Goal: Navigation & Orientation: Find specific page/section

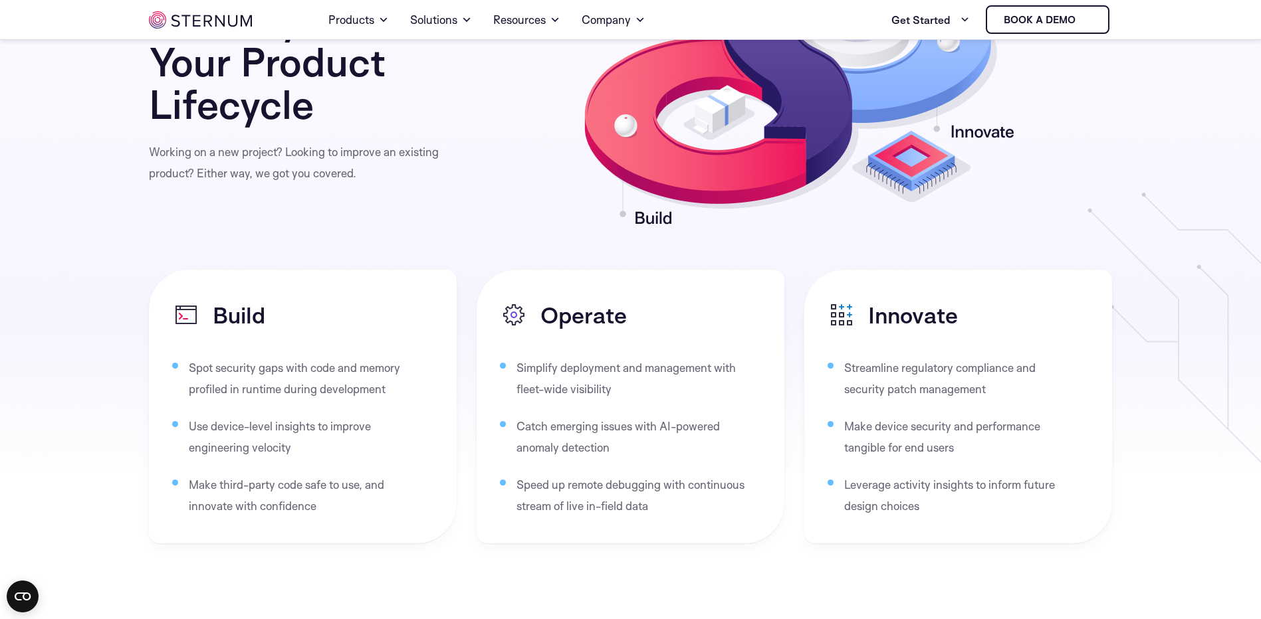
scroll to position [2316, 0]
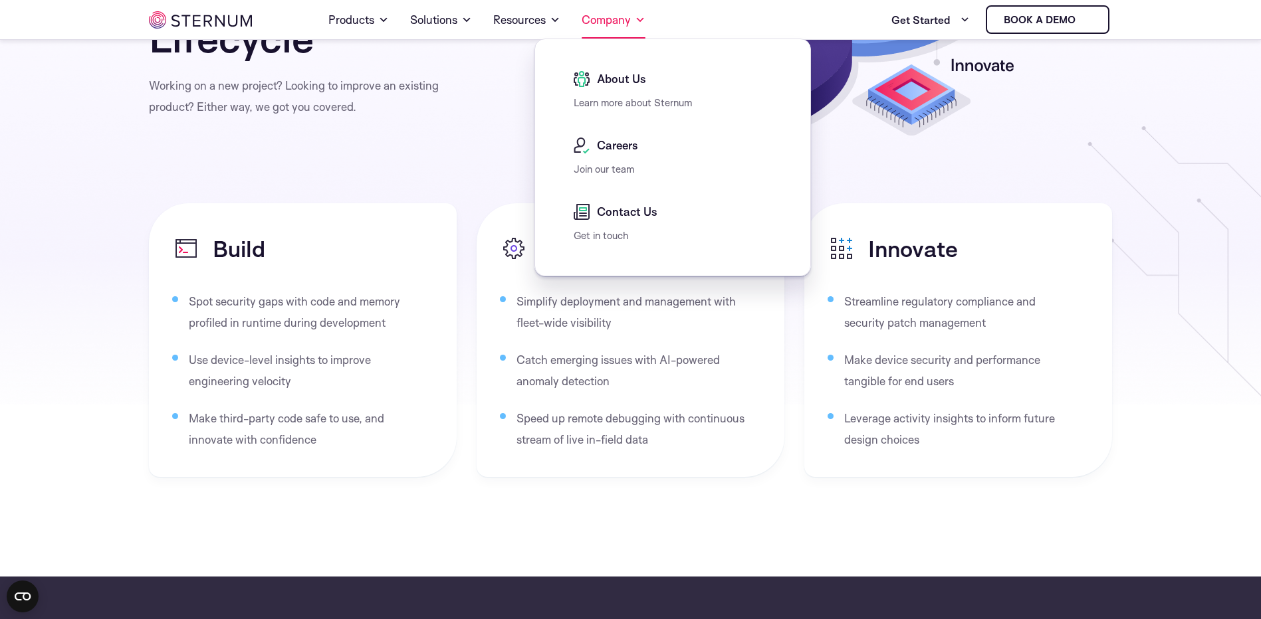
click at [632, 11] on link "Company" at bounding box center [613, 19] width 64 height 37
click at [611, 75] on span "About Us" at bounding box center [619, 79] width 52 height 16
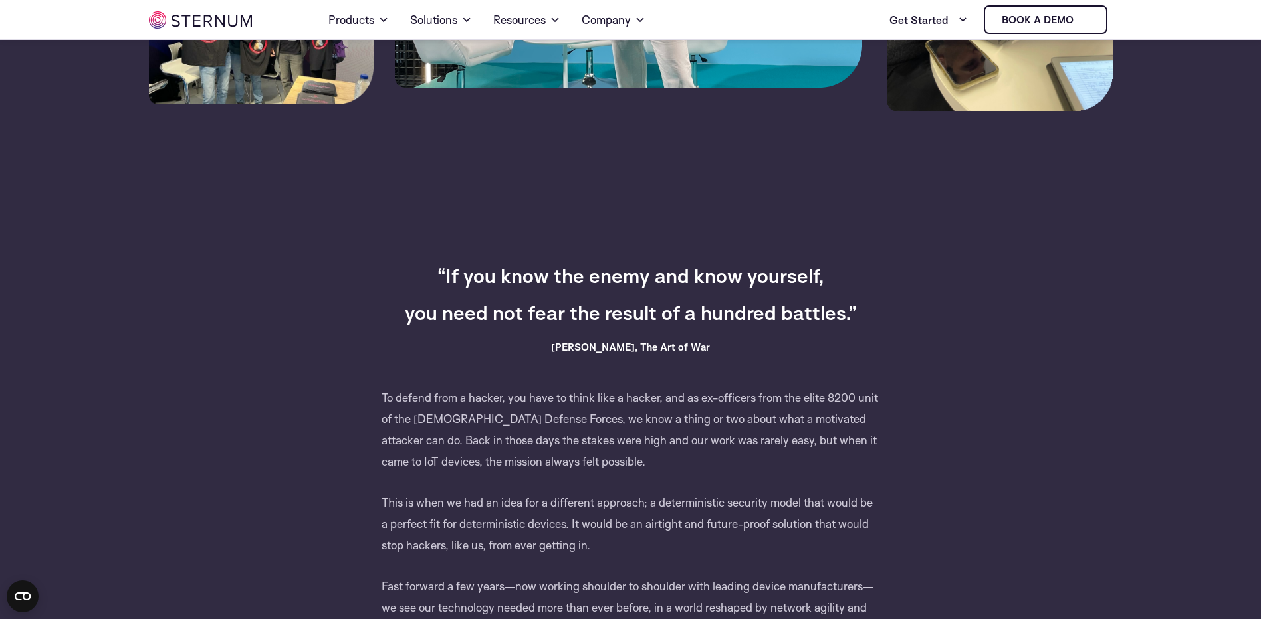
scroll to position [589, 0]
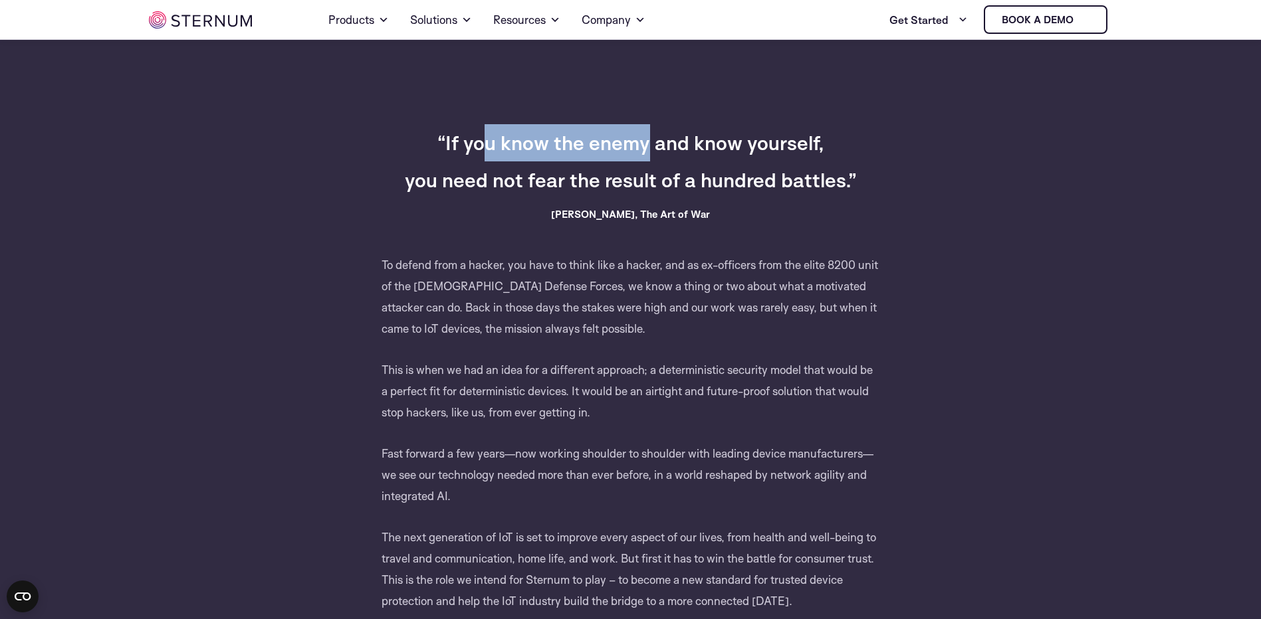
drag, startPoint x: 490, startPoint y: 148, endPoint x: 650, endPoint y: 138, distance: 160.5
click at [650, 138] on h3 "“If you know the enemy and know yourself, you need not fear the result of a hun…" at bounding box center [630, 161] width 515 height 74
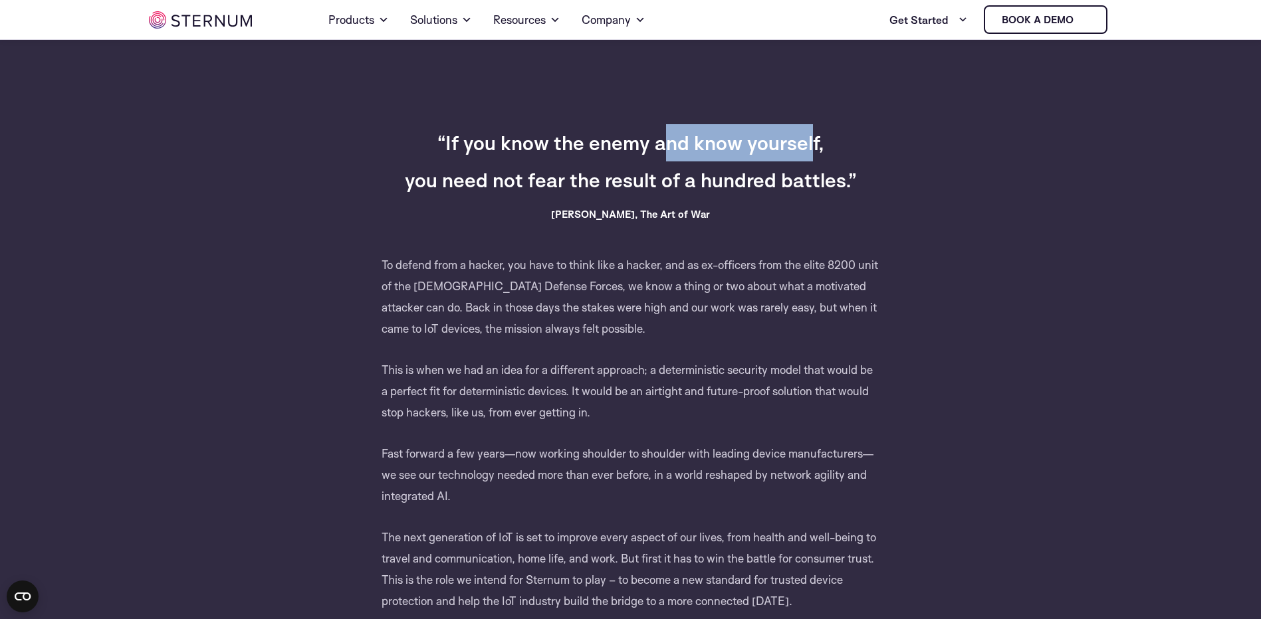
drag, startPoint x: 650, startPoint y: 138, endPoint x: 815, endPoint y: 146, distance: 165.0
click at [815, 146] on h3 "“If you know the enemy and know yourself, you need not fear the result of a hun…" at bounding box center [630, 161] width 515 height 74
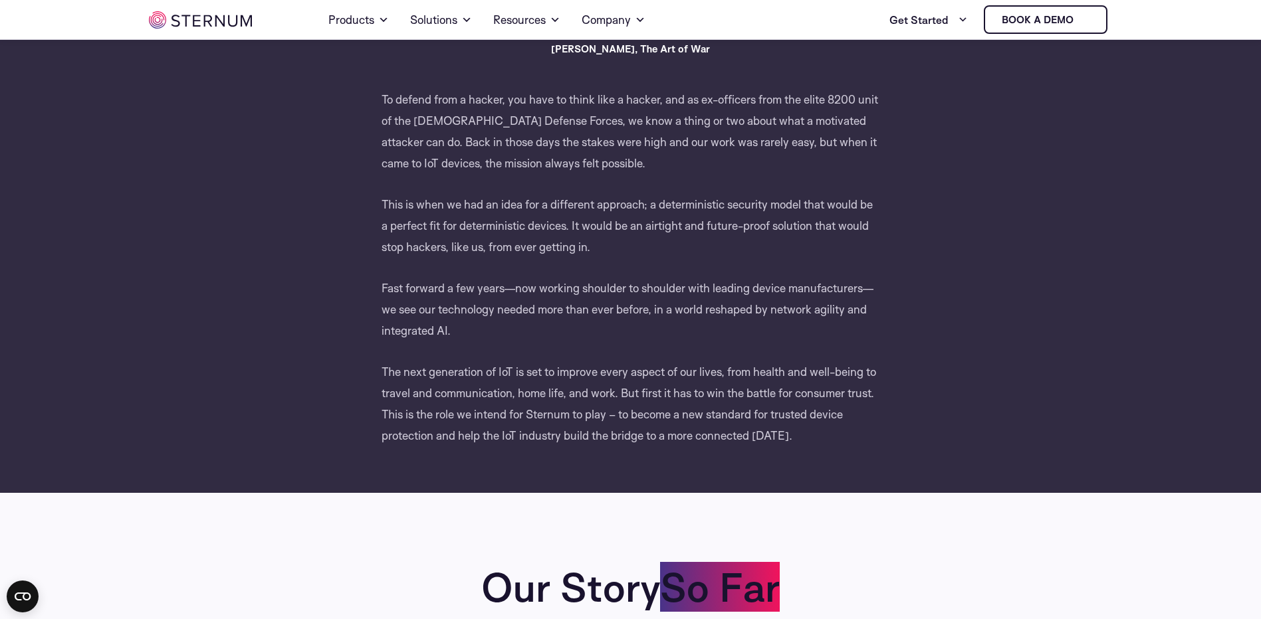
scroll to position [621, 0]
